Goal: Use online tool/utility: Utilize a website feature to perform a specific function

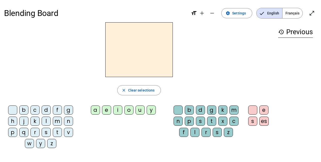
click at [292, 12] on span "Français" at bounding box center [293, 13] width 20 height 10
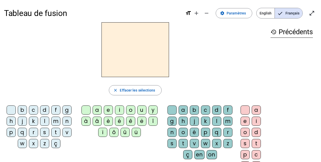
click at [194, 112] on div "b" at bounding box center [194, 110] width 9 height 9
click at [118, 123] on div "é" at bounding box center [119, 121] width 9 height 9
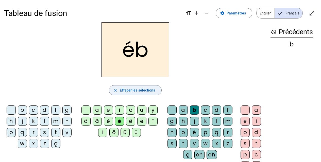
click at [132, 93] on span "Effacer les sélections" at bounding box center [137, 90] width 35 height 6
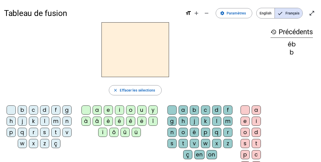
click at [196, 111] on div "b" at bounding box center [194, 110] width 9 height 9
click at [116, 121] on div "é" at bounding box center [119, 121] width 9 height 9
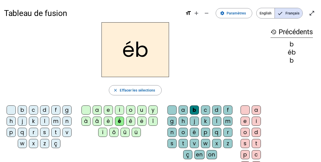
click at [275, 30] on mat-icon "history" at bounding box center [274, 32] width 6 height 6
click at [207, 45] on div "éb" at bounding box center [135, 49] width 263 height 55
click at [125, 92] on span "Effacer les sélections" at bounding box center [137, 90] width 35 height 6
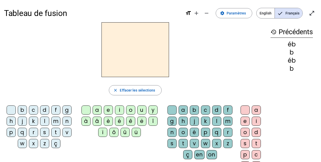
click at [21, 111] on div "b" at bounding box center [22, 110] width 9 height 9
click at [118, 122] on div "é" at bounding box center [119, 121] width 9 height 9
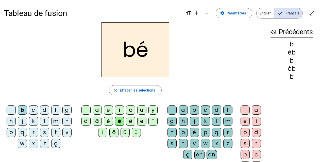
click at [189, 80] on div "bé close Effacer les sélections b c d f g h j k l m n p q r s t v w x z ç a e i…" at bounding box center [135, 104] width 263 height 164
